Goal: Task Accomplishment & Management: Manage account settings

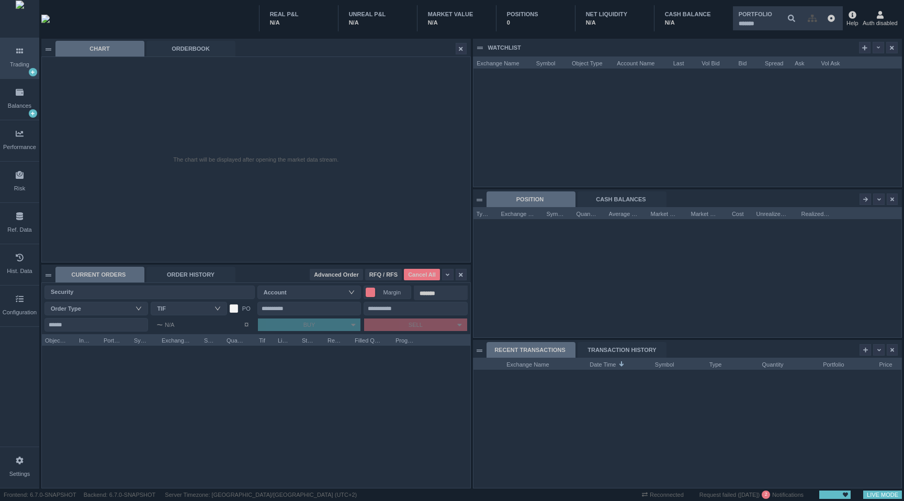
scroll to position [130, 428]
click at [20, 309] on div "Configuration" at bounding box center [20, 312] width 34 height 9
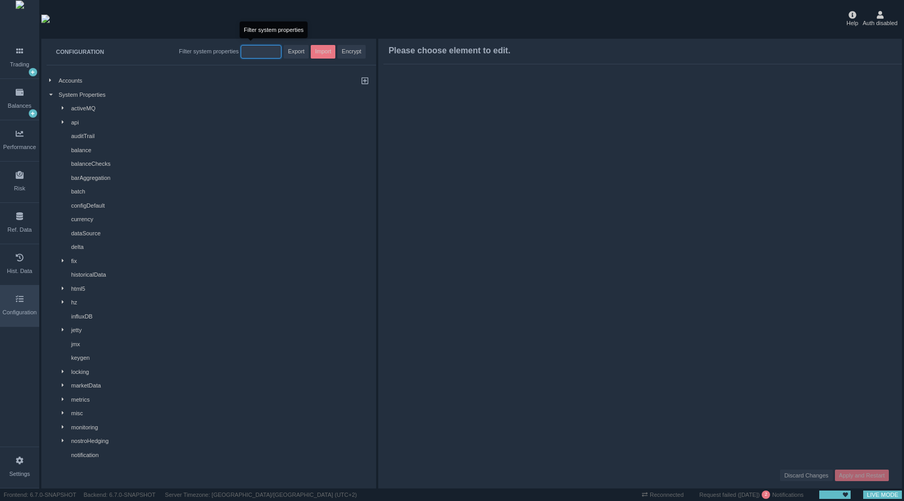
click at [261, 55] on input "string" at bounding box center [261, 52] width 41 height 14
click at [254, 50] on input "string" at bounding box center [261, 52] width 41 height 14
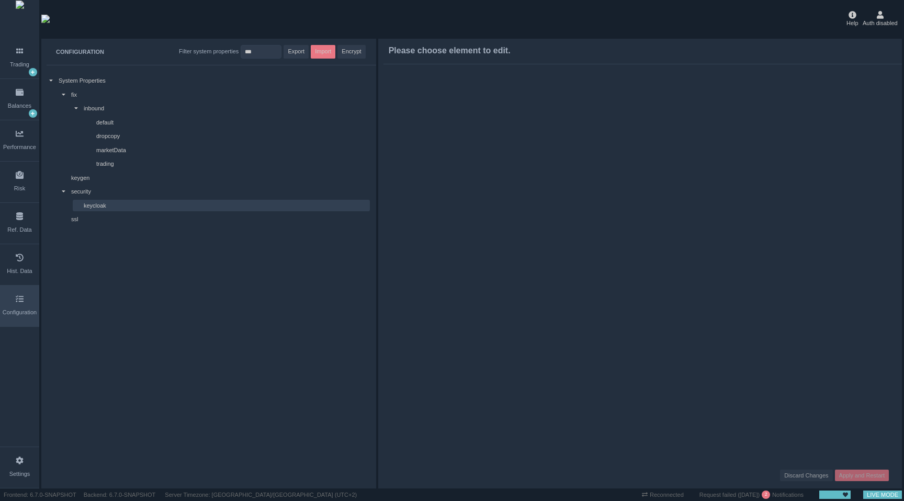
click at [108, 206] on div "keycloak" at bounding box center [226, 205] width 285 height 9
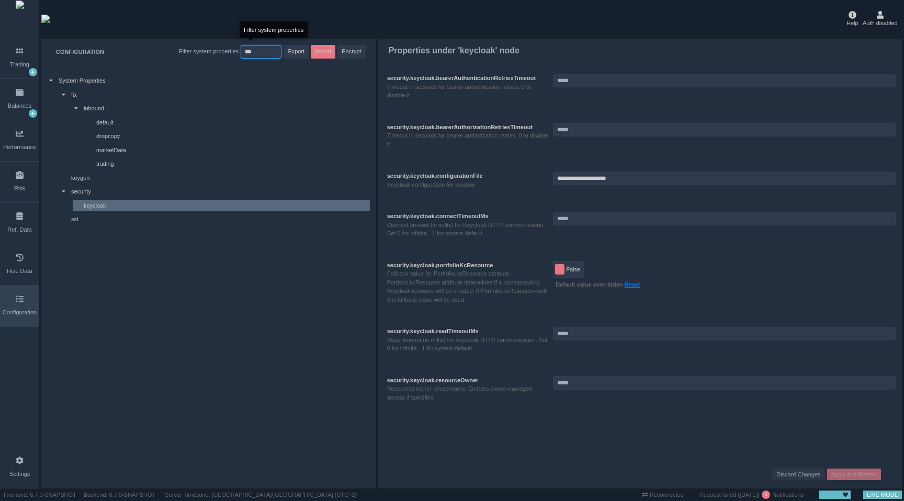
drag, startPoint x: 263, startPoint y: 53, endPoint x: 162, endPoint y: 53, distance: 101.0
click at [162, 53] on div "CONFIGURATION Filter system properties Export Import Encrypt" at bounding box center [208, 52] width 335 height 26
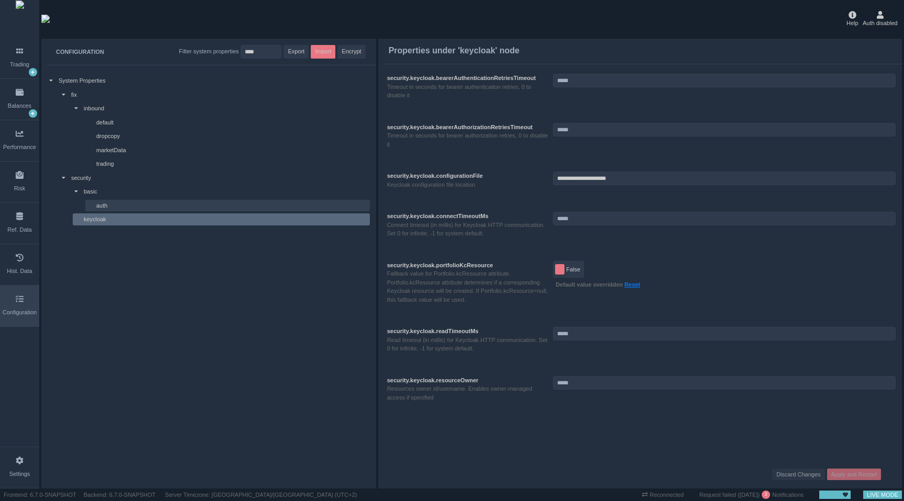
click at [105, 202] on div "auth" at bounding box center [232, 205] width 272 height 9
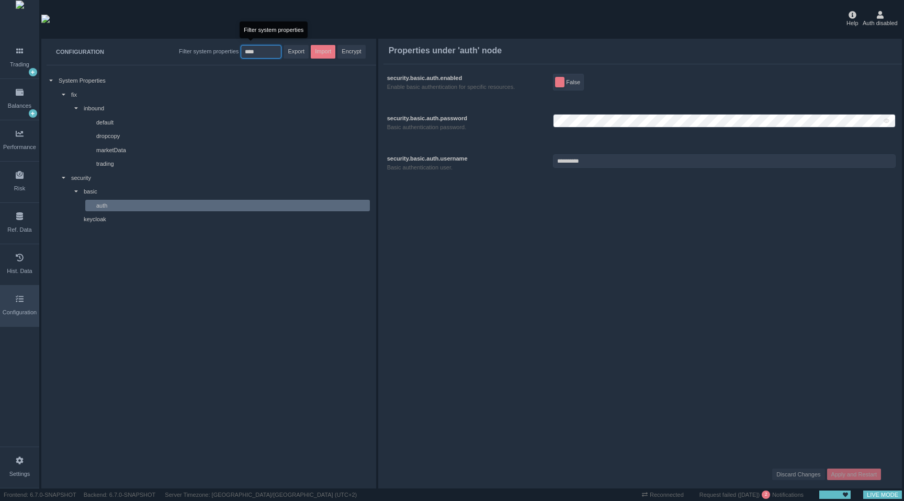
drag, startPoint x: 263, startPoint y: 54, endPoint x: 204, endPoint y: 53, distance: 59.7
click at [204, 54] on div "Filter system properties Export Import Encrypt" at bounding box center [260, 52] width 212 height 14
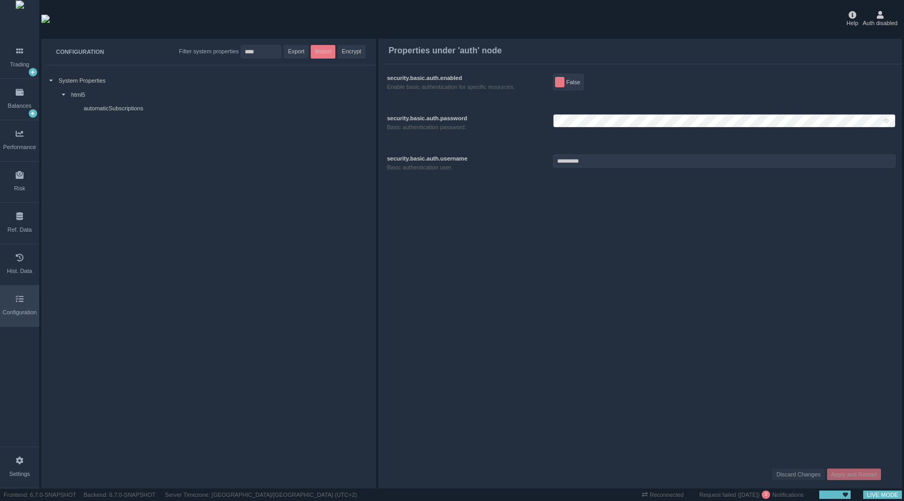
click at [117, 88] on div "System Properties html5 automaticSubscriptions" at bounding box center [208, 96] width 335 height 54
click at [113, 97] on div "html5" at bounding box center [219, 95] width 297 height 9
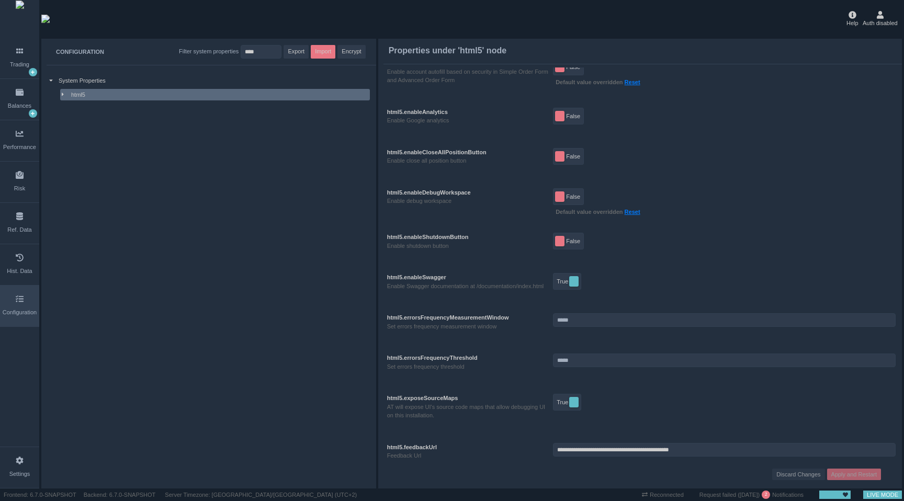
scroll to position [0, 0]
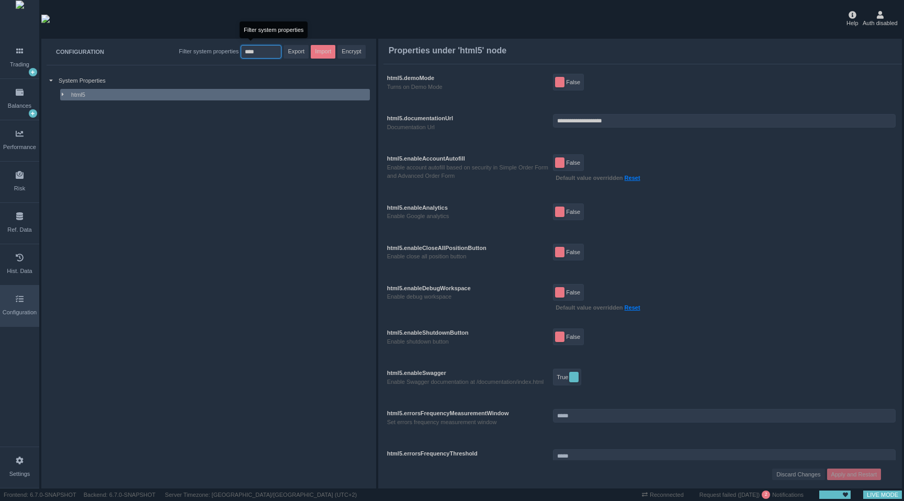
click at [268, 49] on input "string" at bounding box center [261, 52] width 41 height 14
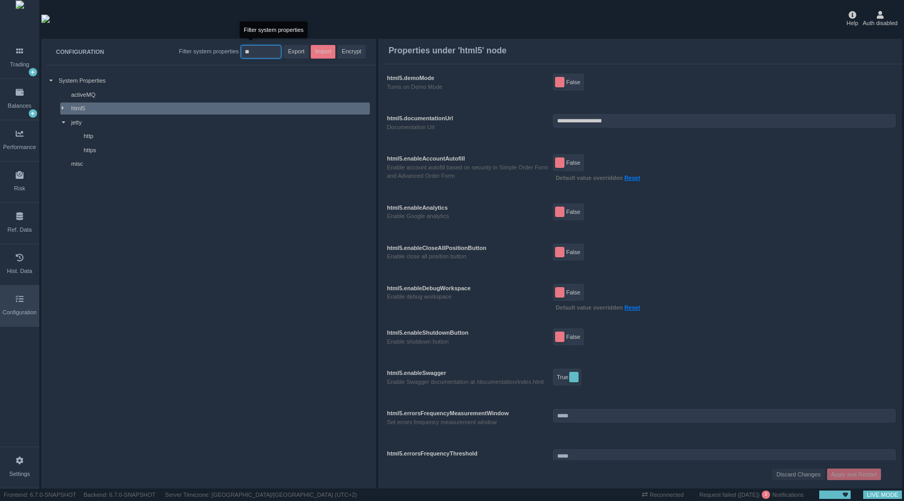
type input "*"
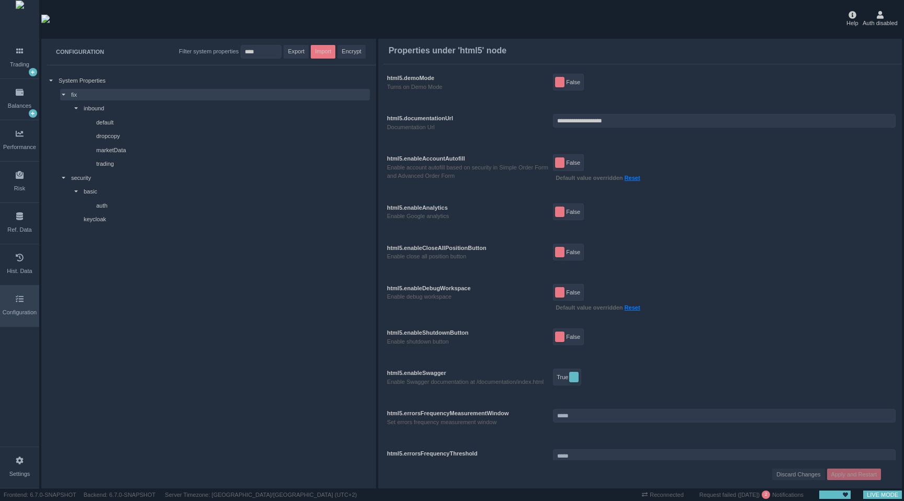
click at [168, 94] on div "fix" at bounding box center [219, 95] width 297 height 9
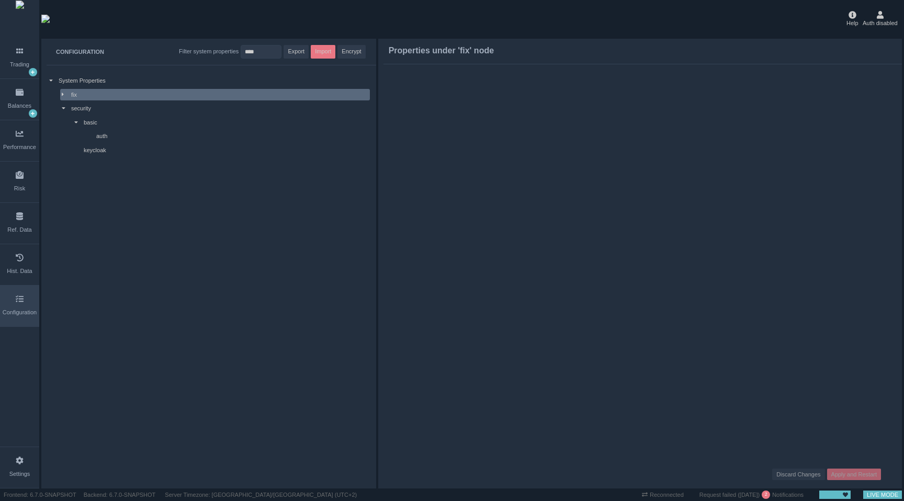
click at [168, 94] on div "fix" at bounding box center [219, 95] width 297 height 9
click at [129, 174] on div "security" at bounding box center [219, 178] width 297 height 9
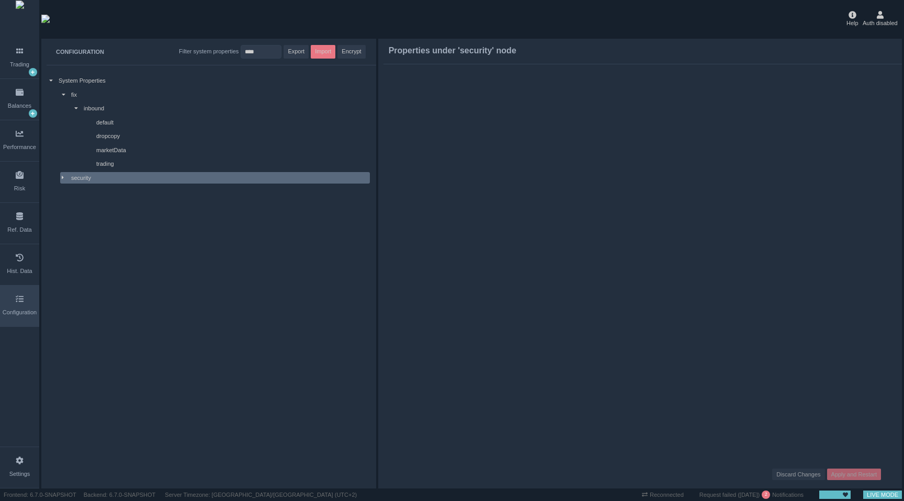
click at [129, 174] on div "security" at bounding box center [219, 178] width 297 height 9
click at [134, 189] on div "basic" at bounding box center [226, 191] width 285 height 9
click at [134, 198] on div "basic auth keycloak" at bounding box center [215, 206] width 310 height 40
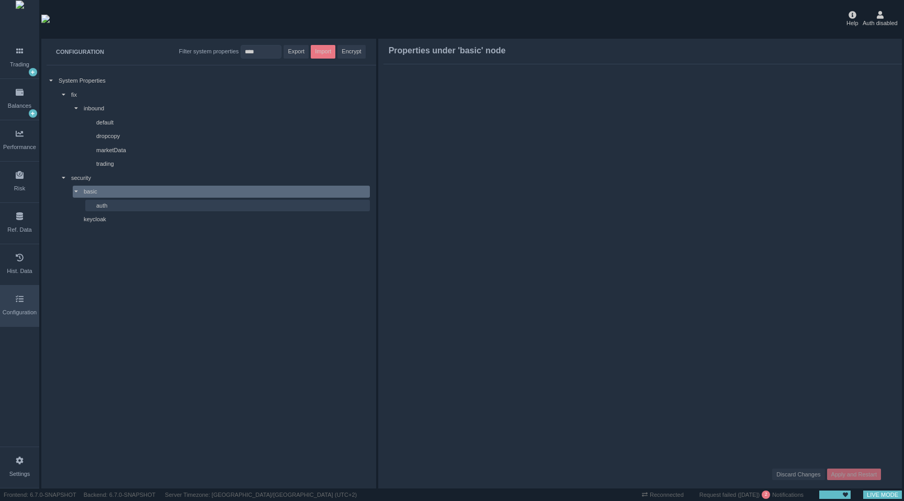
click at [132, 204] on div "auth" at bounding box center [232, 205] width 272 height 9
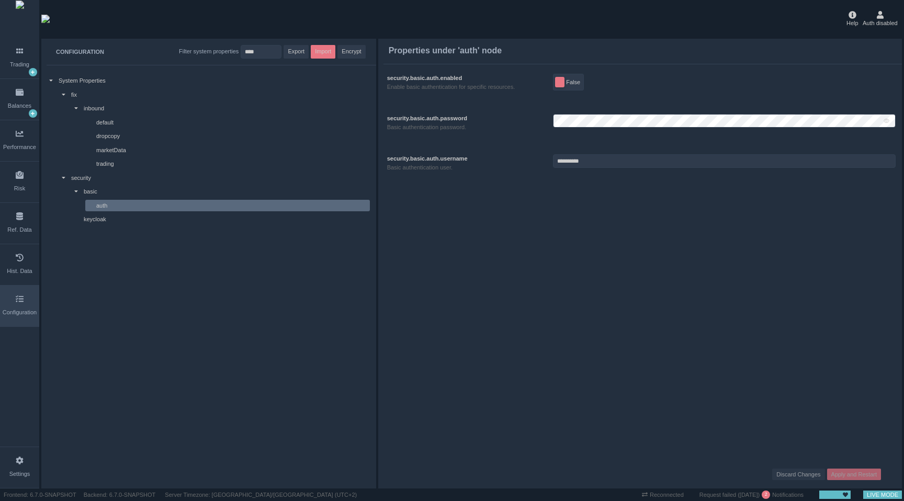
click at [570, 85] on span "False" at bounding box center [573, 82] width 14 height 10
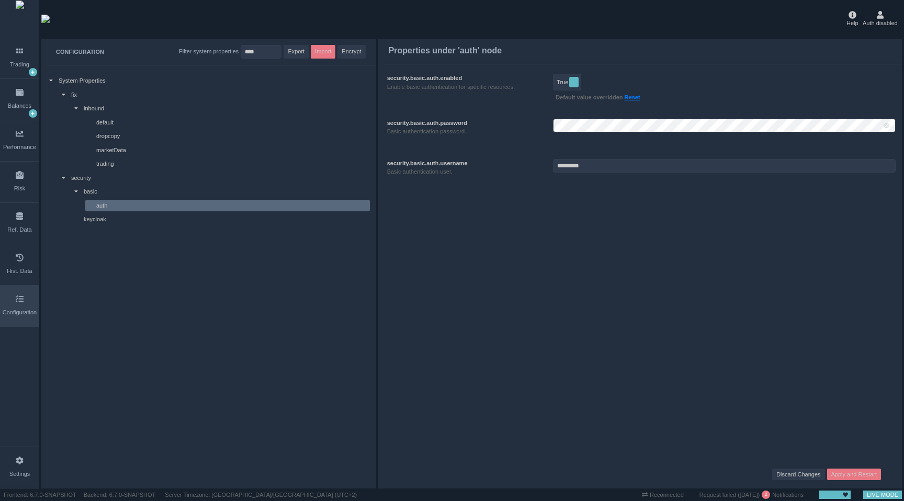
click at [570, 85] on button "True" at bounding box center [567, 82] width 28 height 17
click at [143, 223] on div "keycloak" at bounding box center [226, 219] width 285 height 9
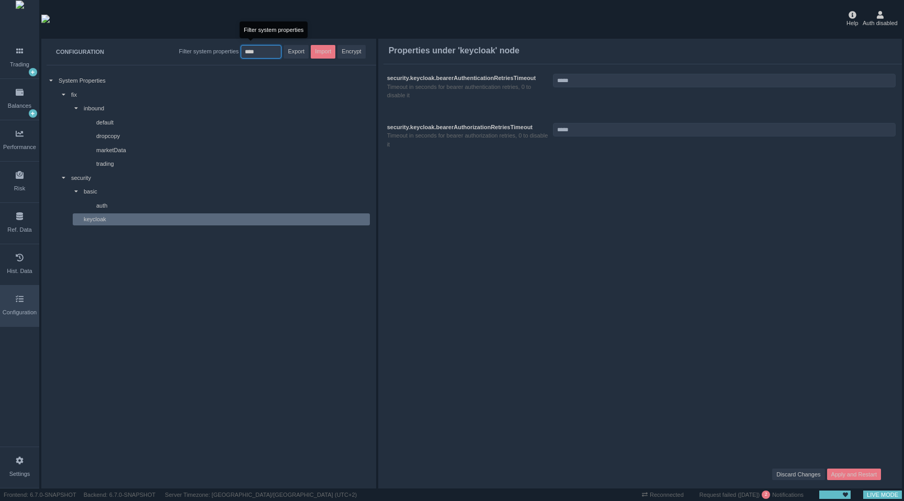
click at [265, 51] on input "string" at bounding box center [261, 52] width 41 height 14
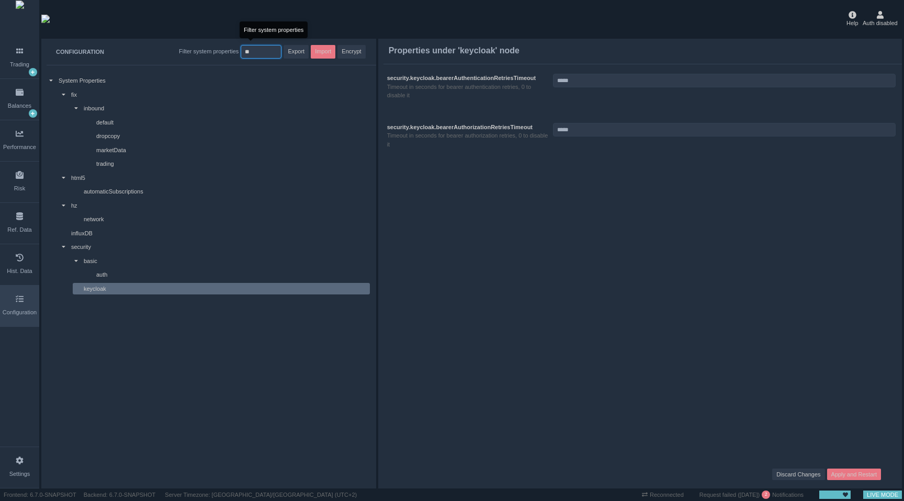
type input "*"
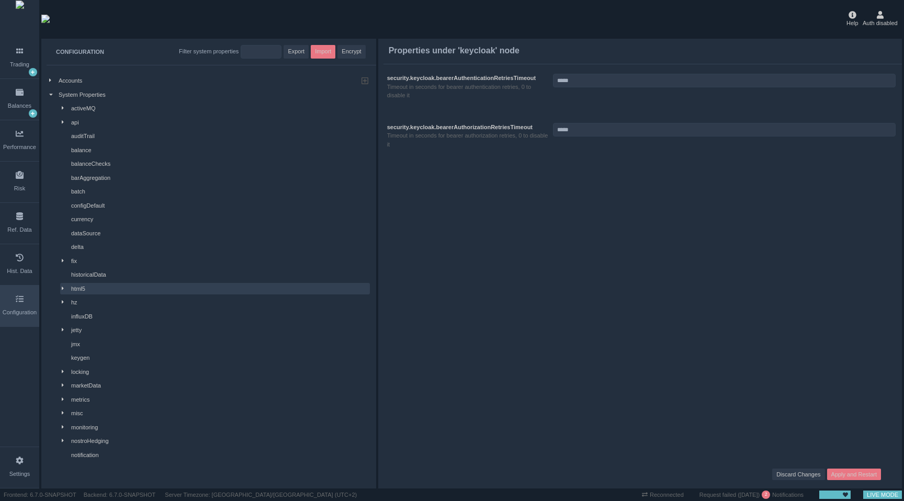
click at [121, 289] on div "html5" at bounding box center [219, 289] width 297 height 9
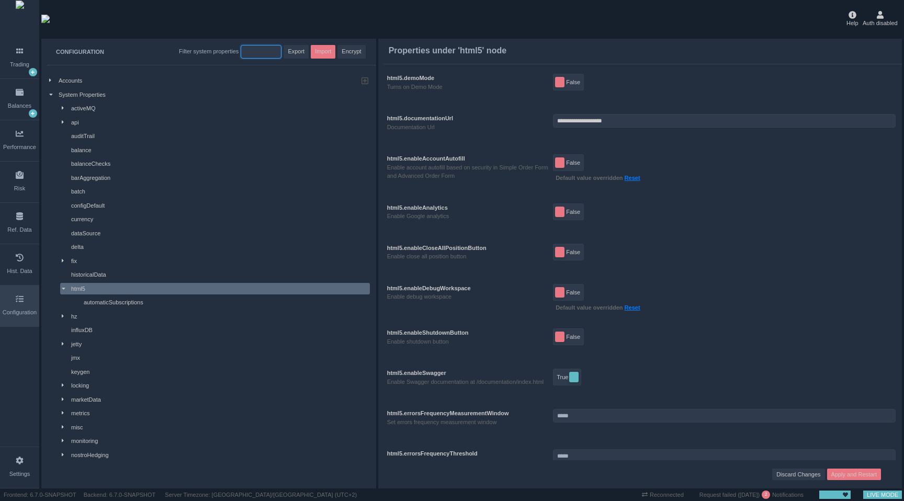
click at [271, 54] on input "string" at bounding box center [261, 52] width 41 height 14
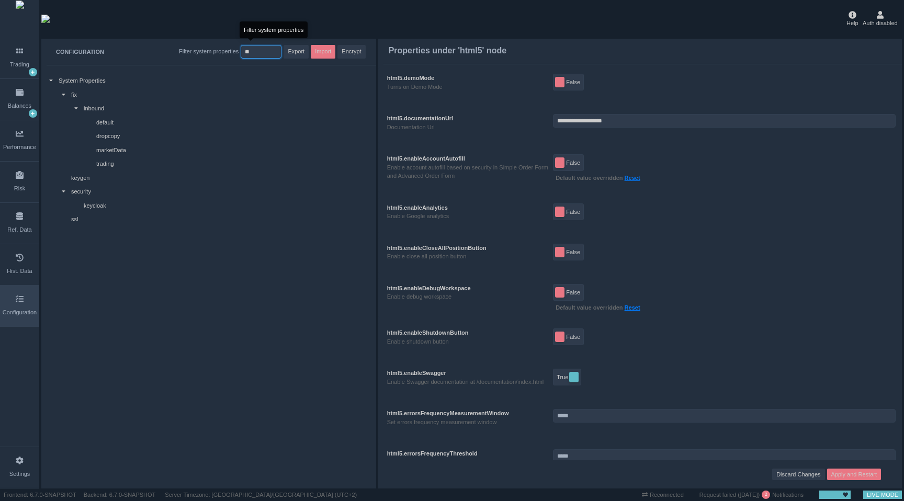
type input "*"
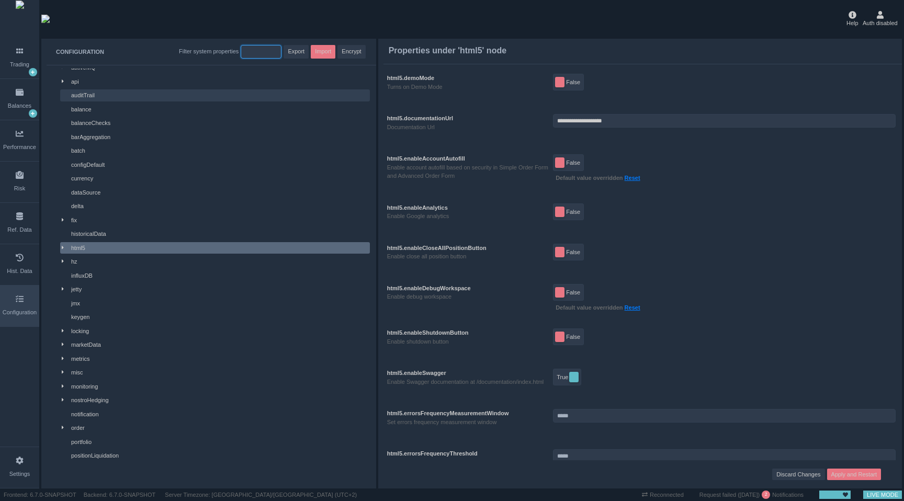
scroll to position [41, 0]
click at [98, 244] on div "html5" at bounding box center [219, 247] width 297 height 9
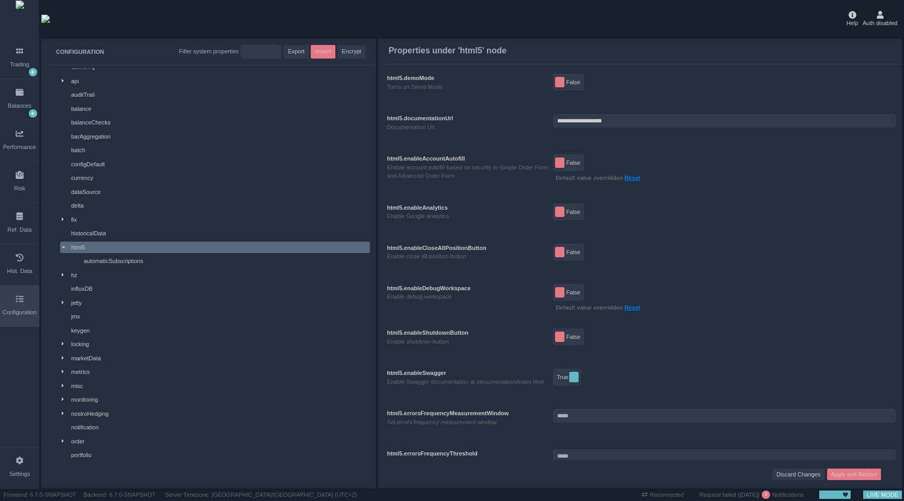
click at [98, 244] on div "html5" at bounding box center [219, 247] width 297 height 9
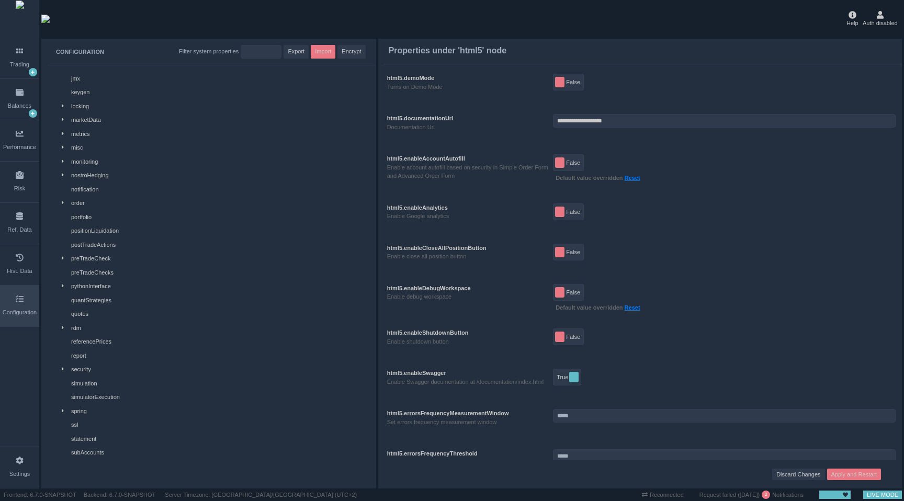
scroll to position [325, 0]
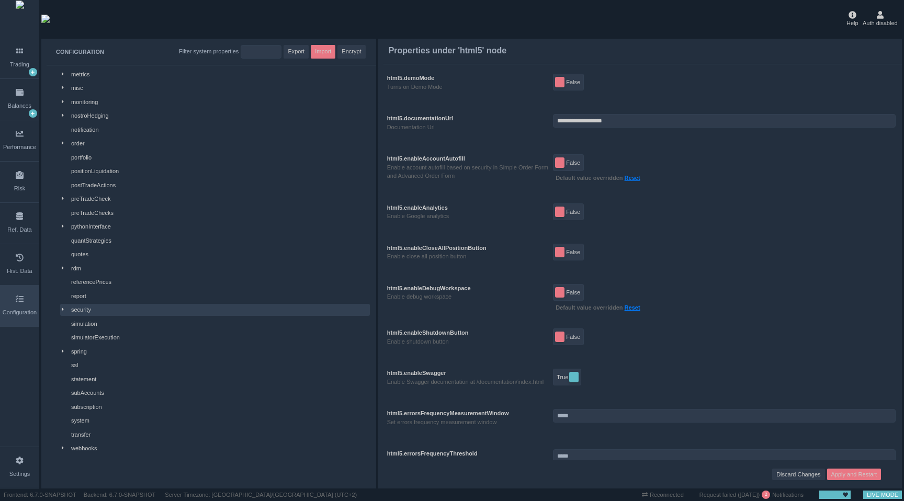
click at [120, 312] on div "security" at bounding box center [219, 310] width 297 height 9
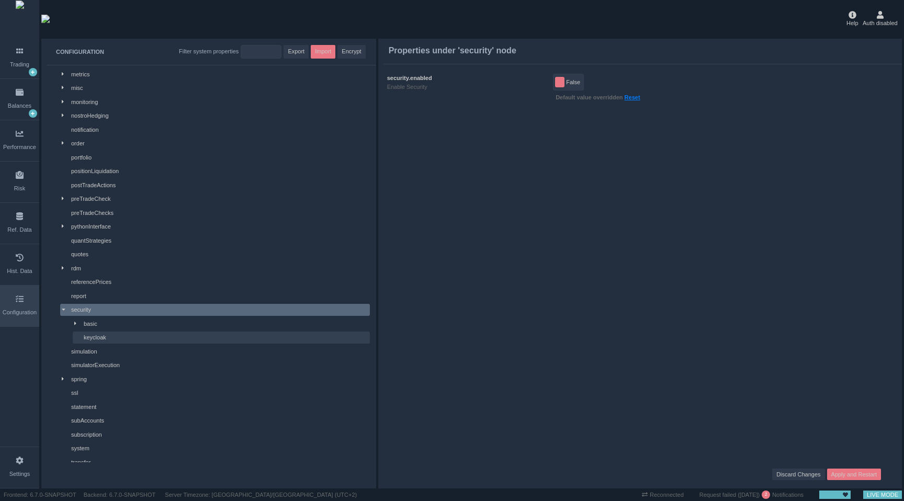
click at [119, 338] on div "keycloak" at bounding box center [226, 337] width 285 height 9
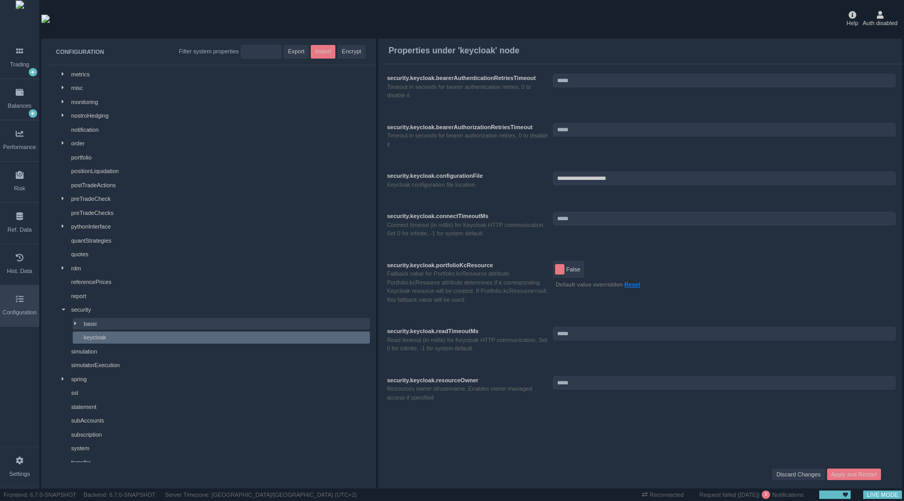
click at [114, 322] on div "basic" at bounding box center [226, 324] width 285 height 9
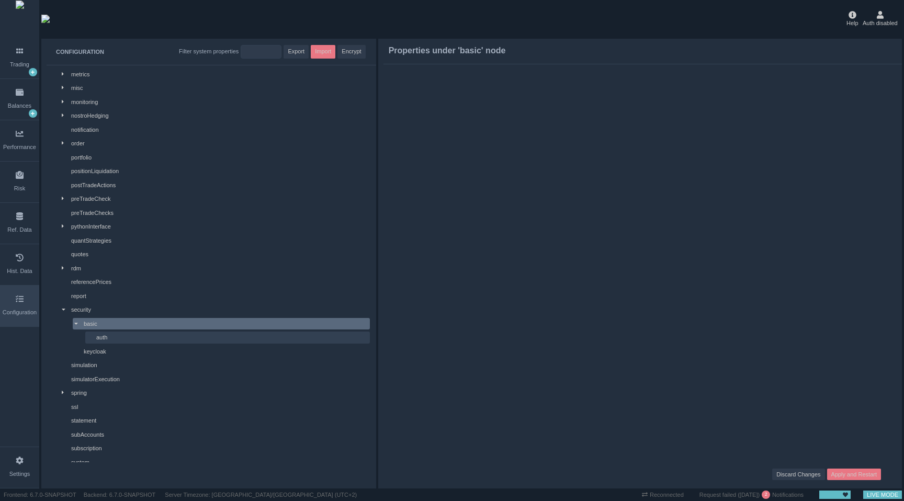
click at [115, 337] on div "auth" at bounding box center [232, 337] width 272 height 9
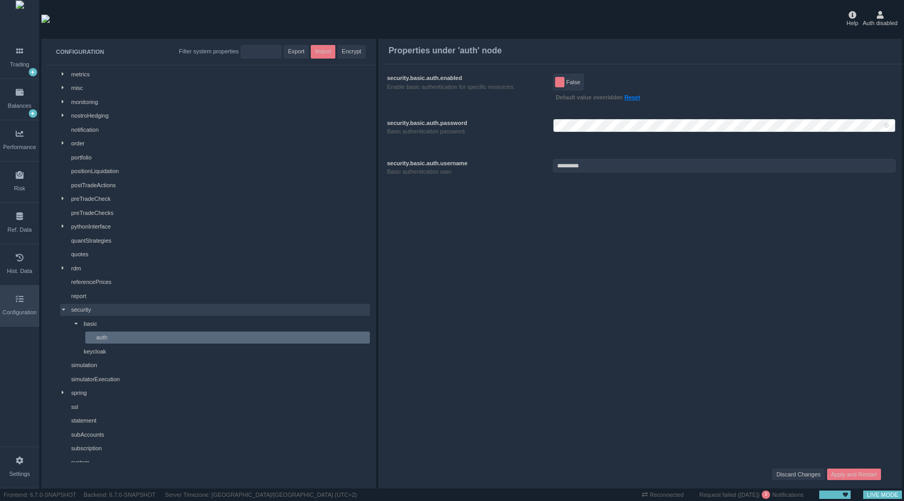
click at [67, 309] on div at bounding box center [66, 310] width 9 height 9
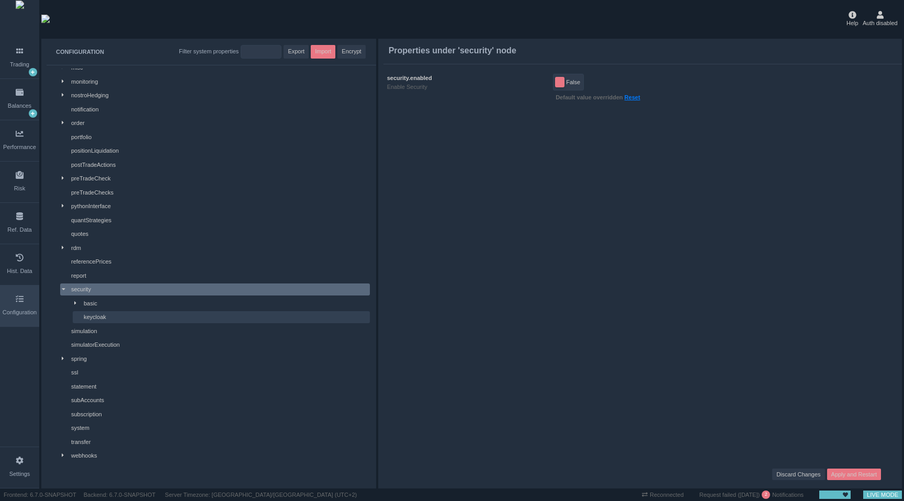
scroll to position [347, 0]
click at [581, 76] on button "False" at bounding box center [568, 82] width 31 height 17
click at [850, 478] on span "Apply and Restart" at bounding box center [854, 474] width 46 height 9
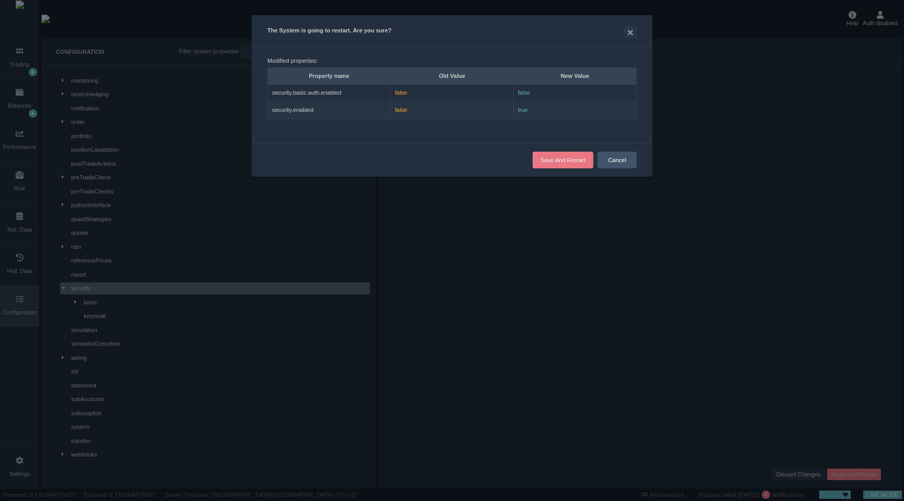
click at [630, 157] on button "Cancel" at bounding box center [616, 160] width 39 height 17
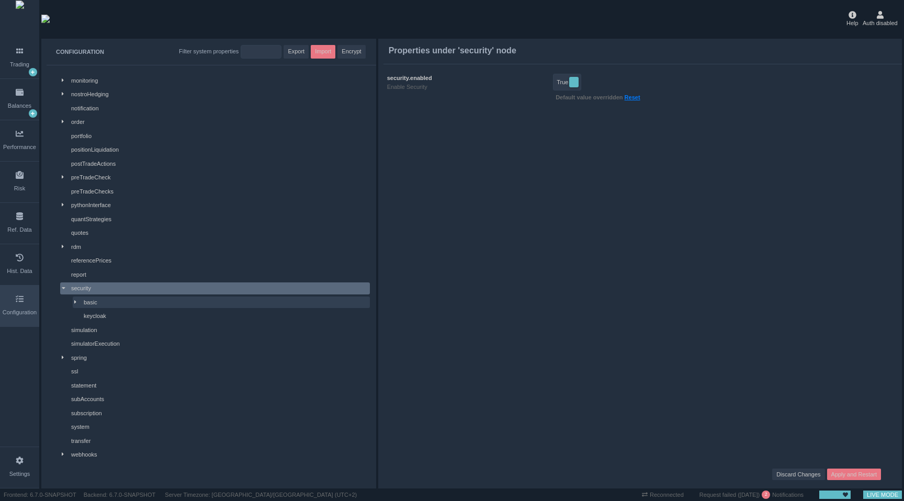
click at [199, 301] on div "basic" at bounding box center [226, 302] width 285 height 9
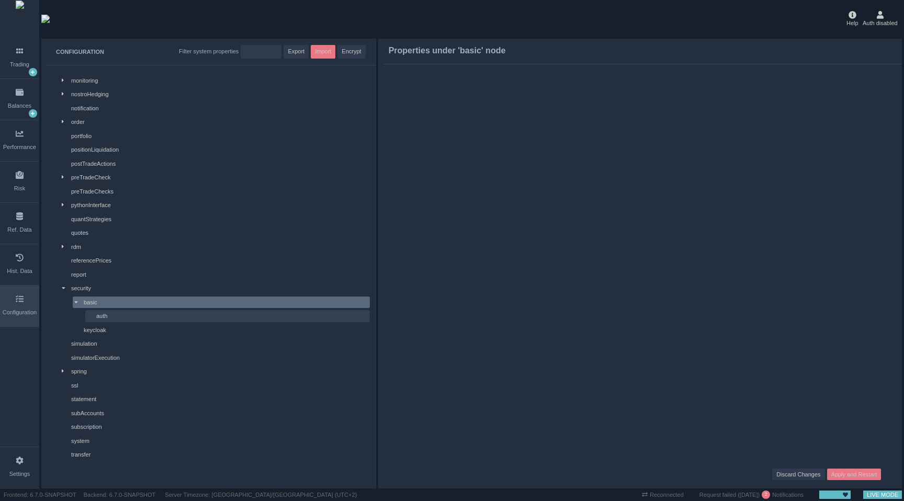
click at [196, 318] on div "auth" at bounding box center [232, 316] width 272 height 9
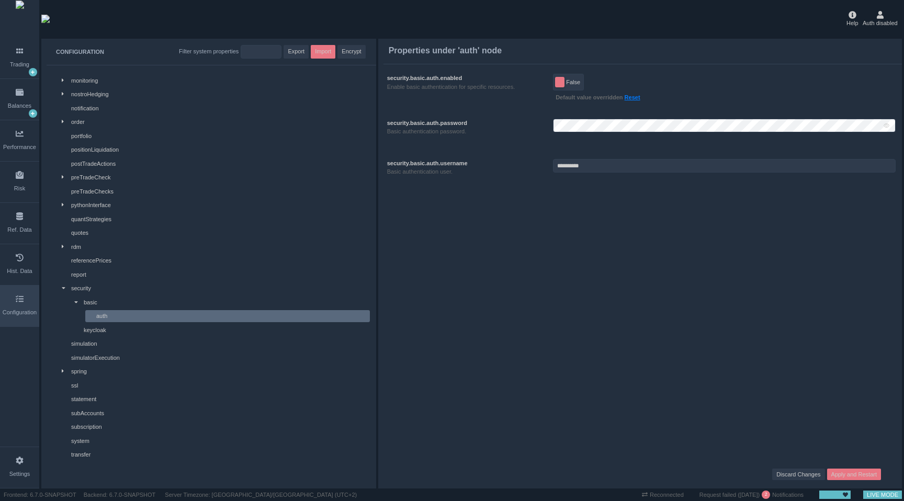
click at [568, 82] on span "False" at bounding box center [573, 82] width 14 height 10
click at [568, 82] on button "False" at bounding box center [568, 82] width 31 height 17
click at [868, 477] on span "Apply and Restart" at bounding box center [854, 474] width 46 height 9
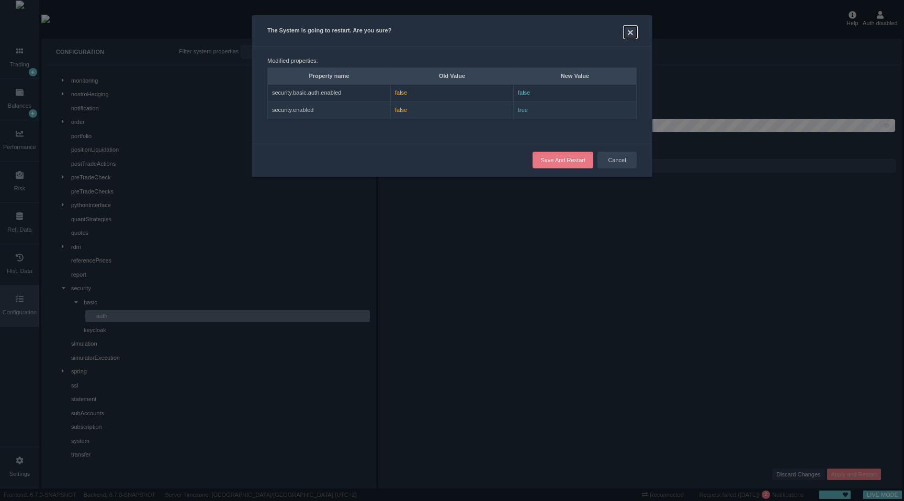
click at [635, 31] on button "×" at bounding box center [630, 32] width 13 height 12
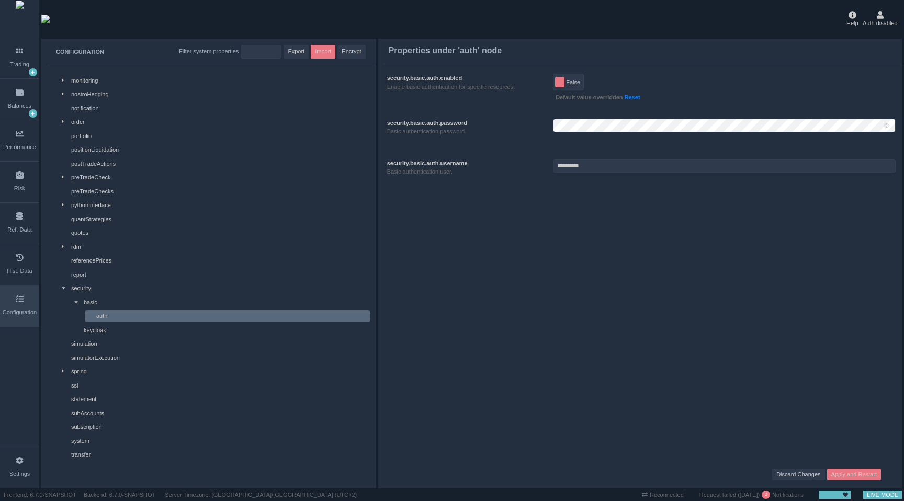
click at [638, 98] on link "Reset" at bounding box center [633, 97] width 16 height 6
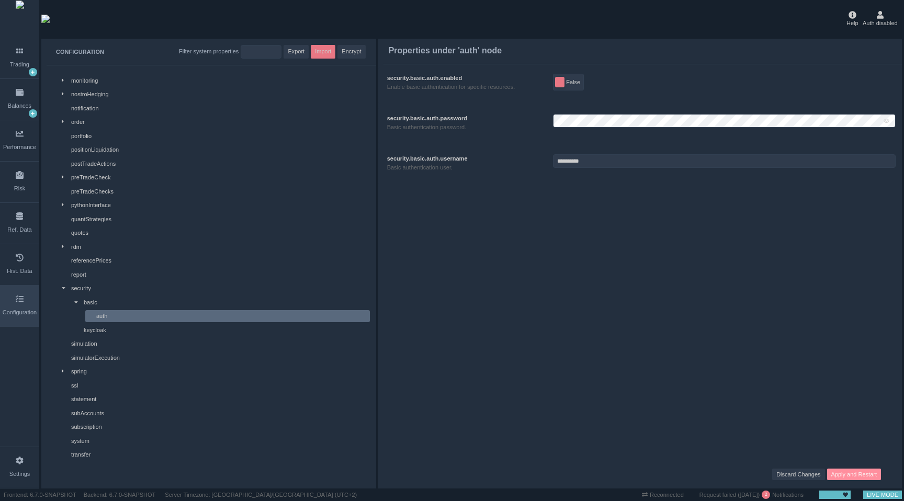
click at [848, 472] on span "Apply and Restart" at bounding box center [854, 474] width 46 height 9
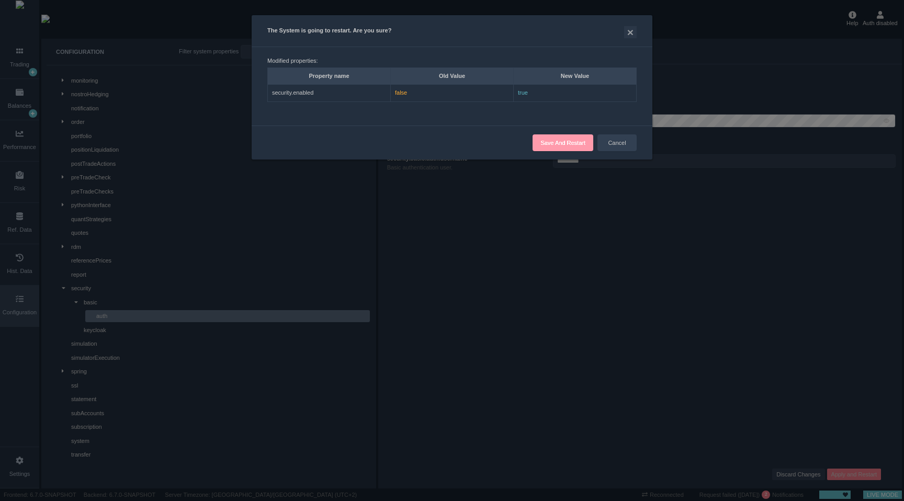
click at [575, 145] on button "Save And Restart" at bounding box center [563, 142] width 61 height 17
